Goal: Task Accomplishment & Management: Manage account settings

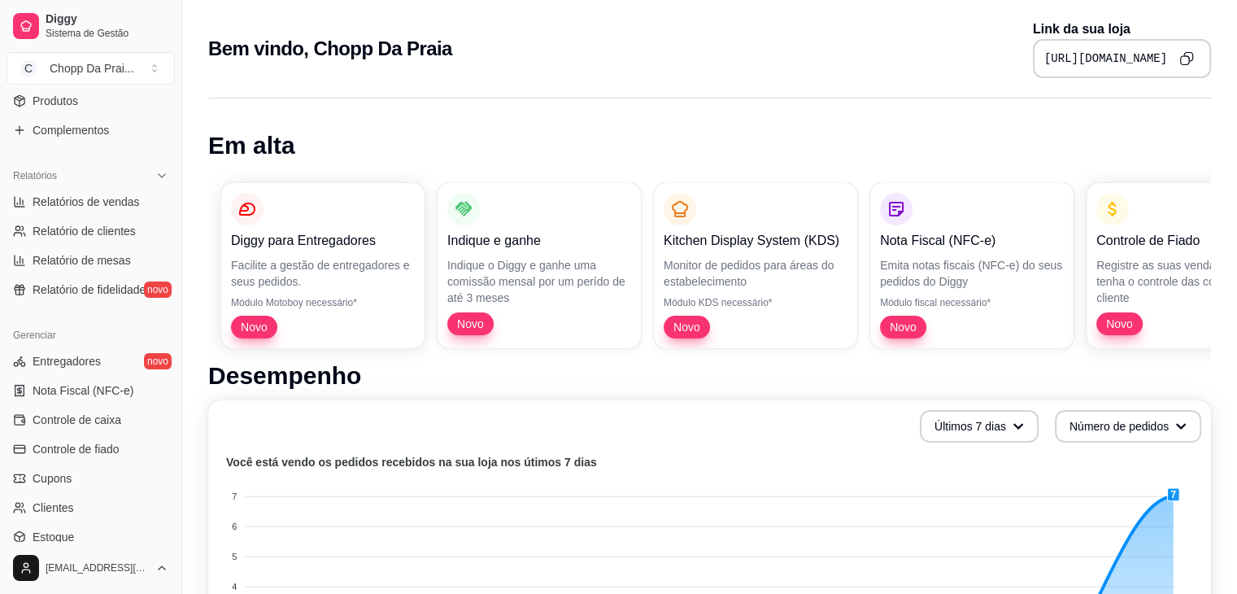
scroll to position [576, 0]
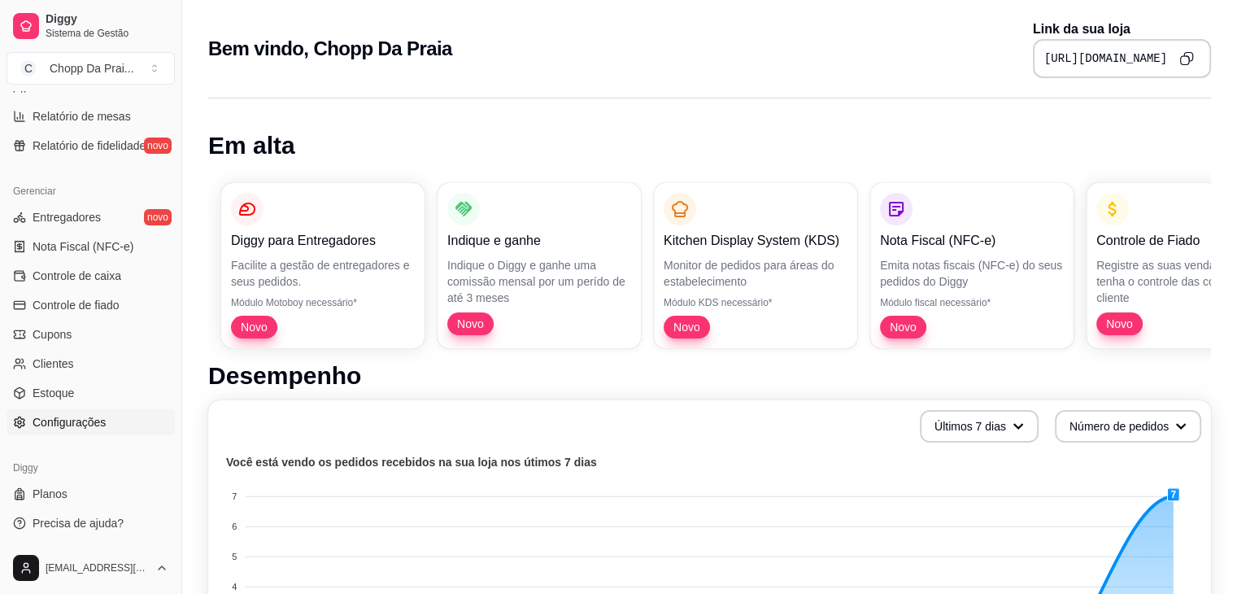
click at [81, 414] on span "Configurações" at bounding box center [69, 422] width 73 height 16
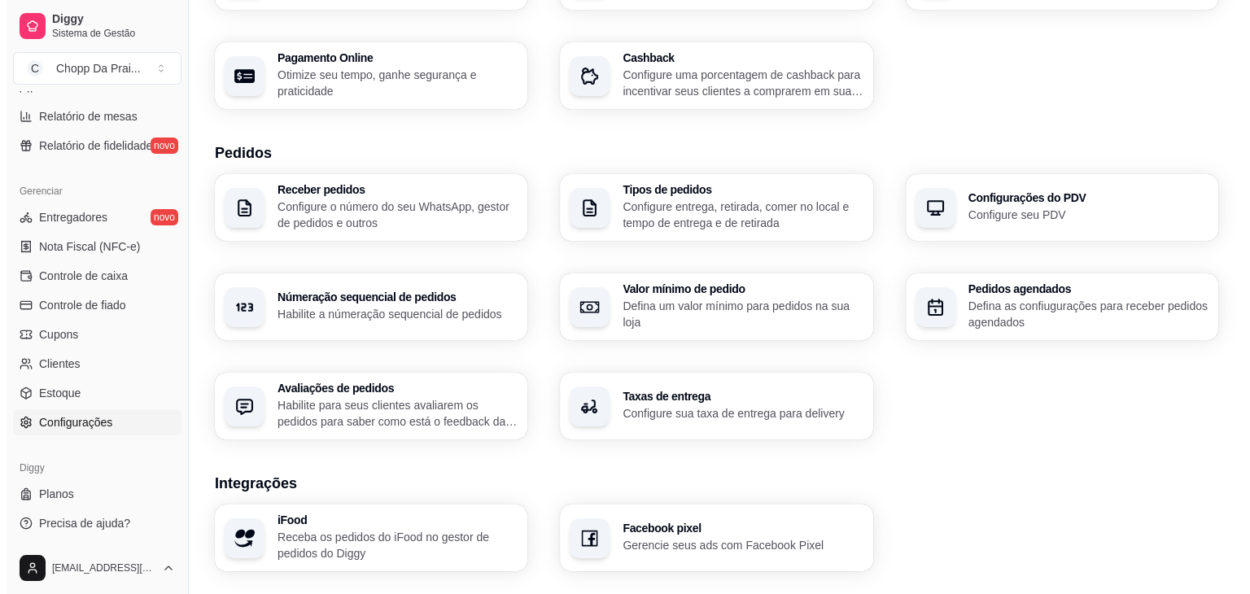
scroll to position [546, 0]
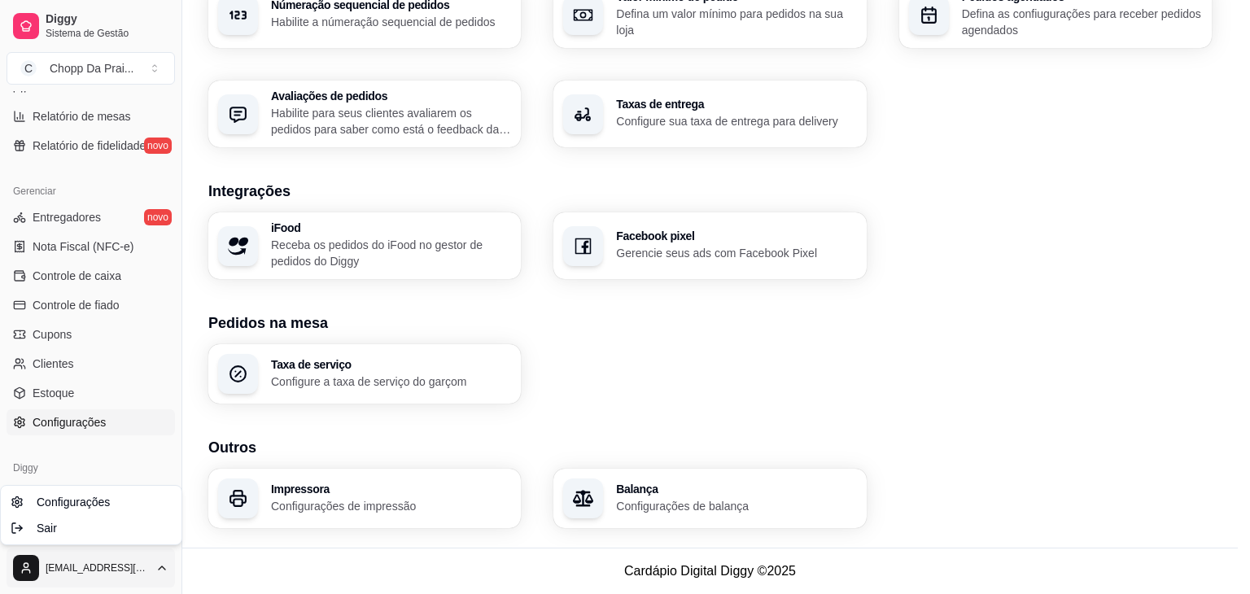
click at [64, 526] on div "Sair" at bounding box center [91, 528] width 174 height 26
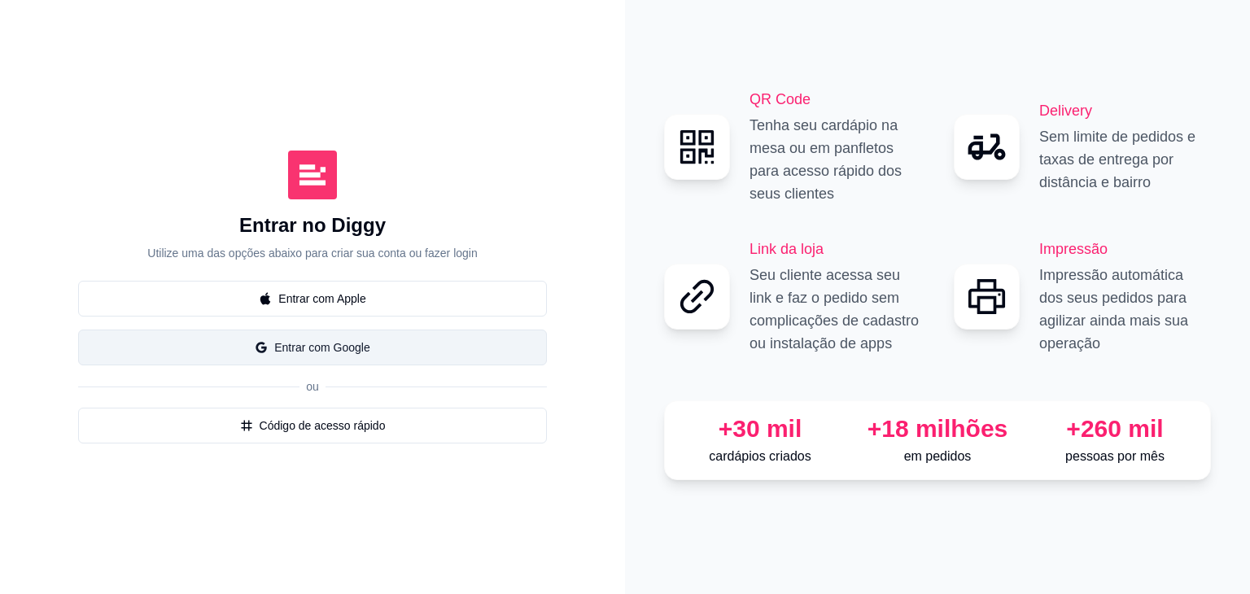
click at [319, 340] on button "Entrar com Google" at bounding box center [312, 347] width 469 height 36
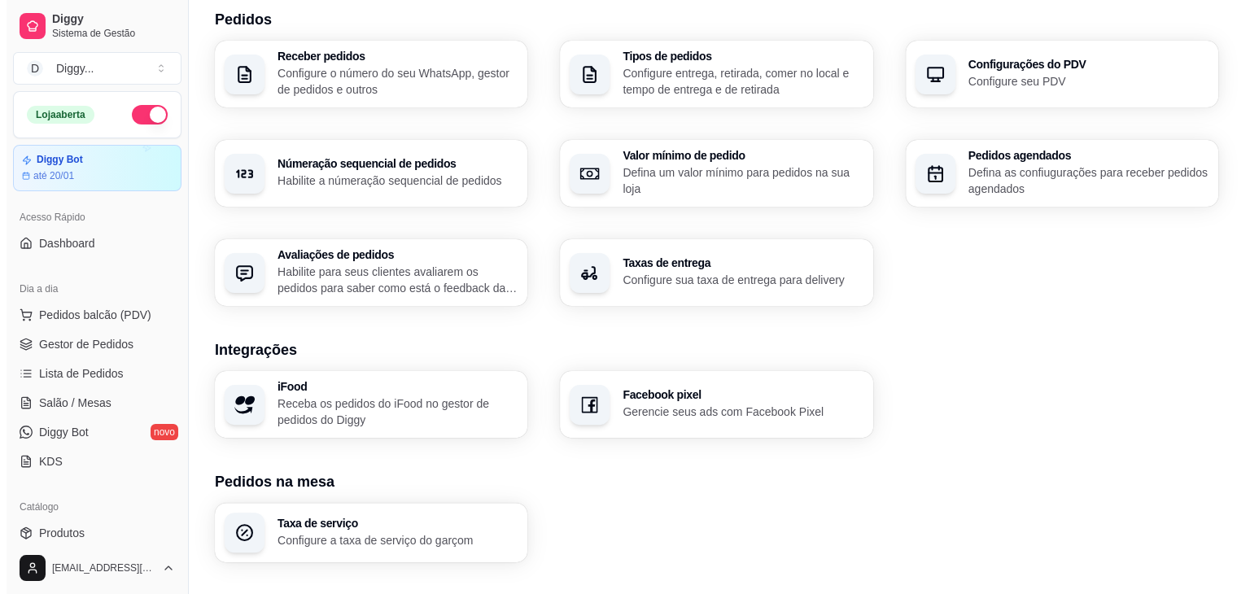
scroll to position [269, 0]
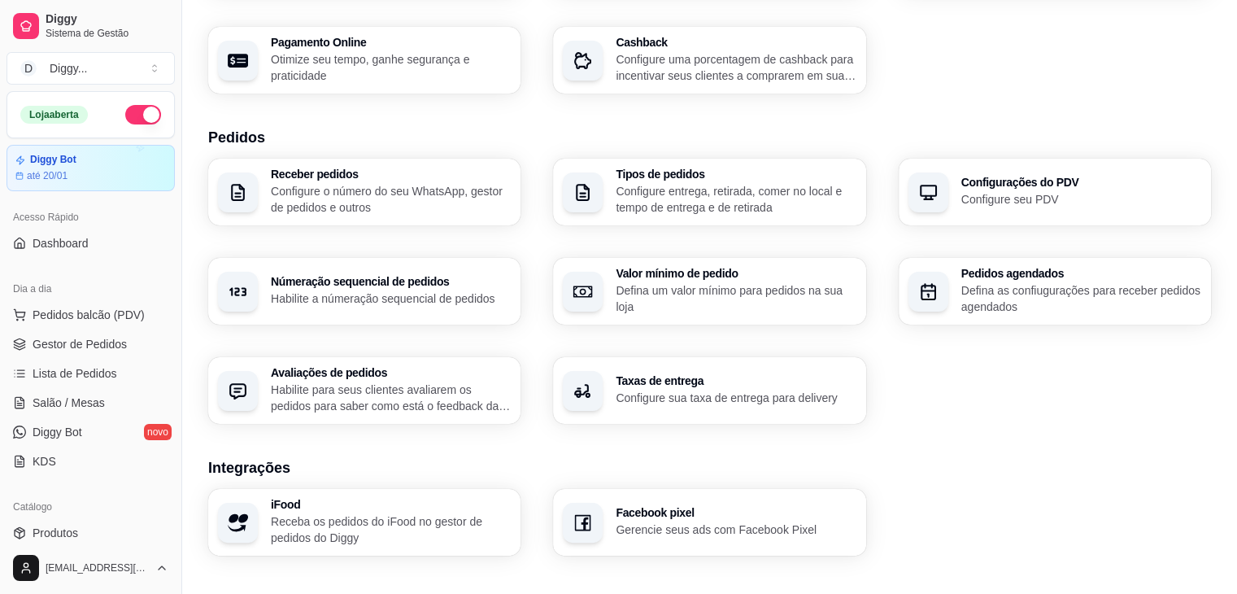
click at [1066, 299] on p "Defina as confiugurações para receber pedidos agendados" at bounding box center [1082, 298] width 240 height 33
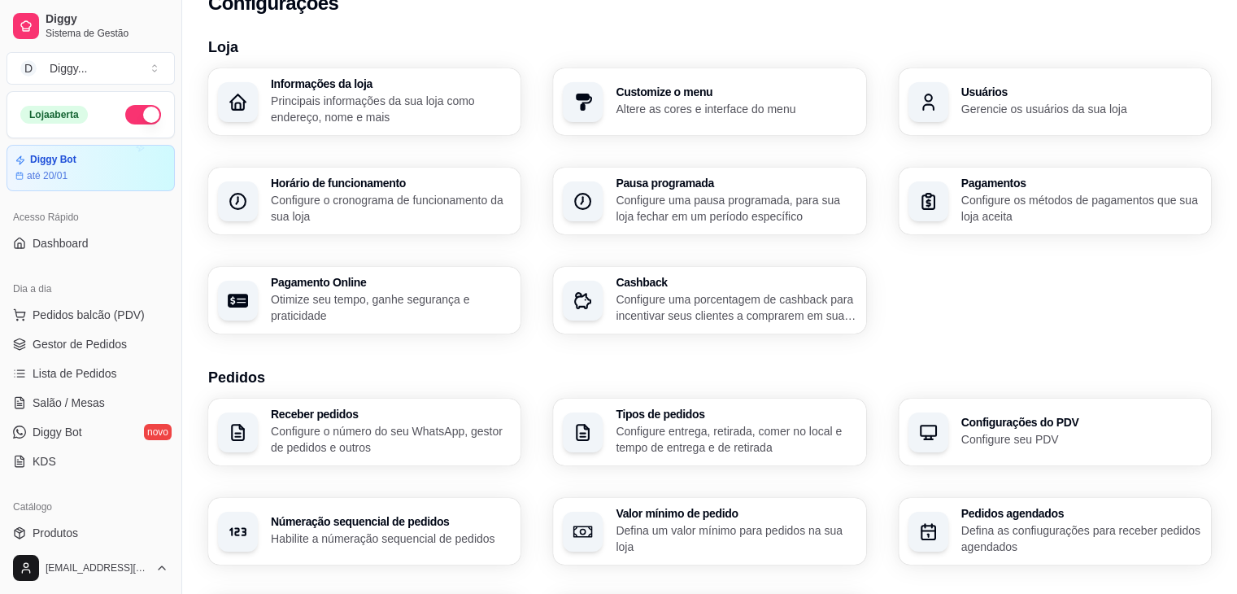
scroll to position [0, 0]
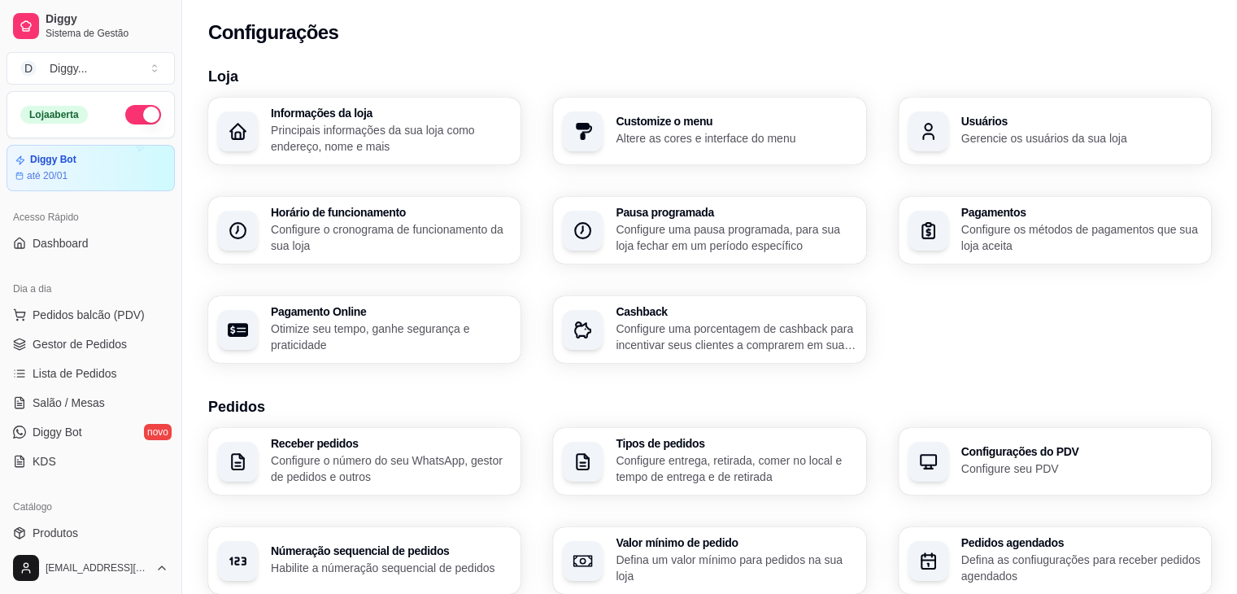
click at [405, 212] on h3 "Horário de funcionamento" at bounding box center [391, 212] width 240 height 11
click at [91, 245] on link "Dashboard" at bounding box center [91, 243] width 168 height 26
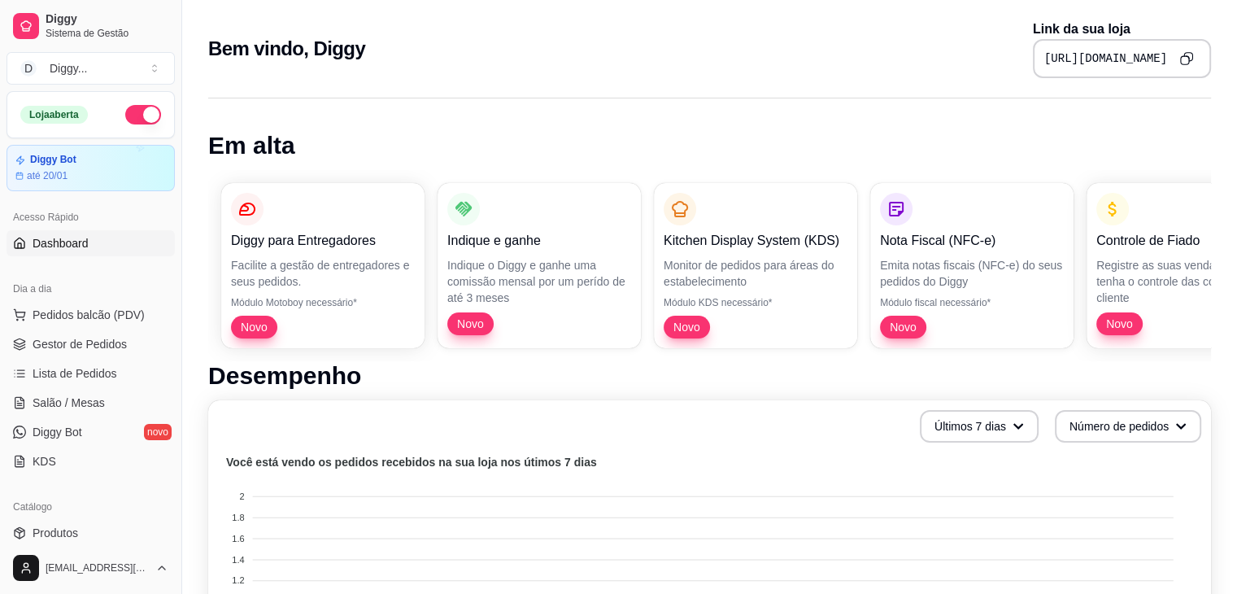
click at [1190, 61] on icon "Copy to clipboard" at bounding box center [1187, 58] width 14 height 14
